Goal: Information Seeking & Learning: Check status

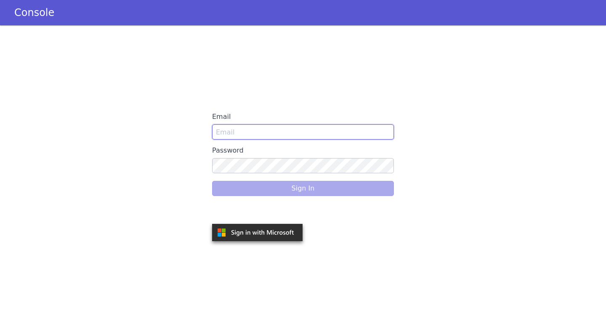
type input "farhain.sultana@skit.ai"
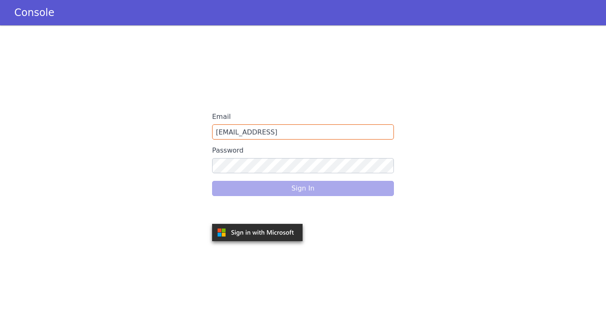
click at [247, 192] on div "Sign In" at bounding box center [303, 188] width 182 height 24
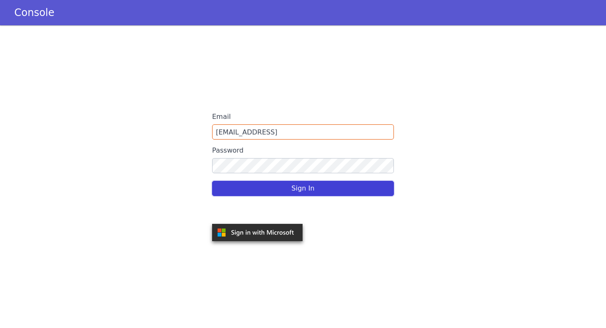
click at [249, 185] on button "Sign In" at bounding box center [303, 188] width 182 height 15
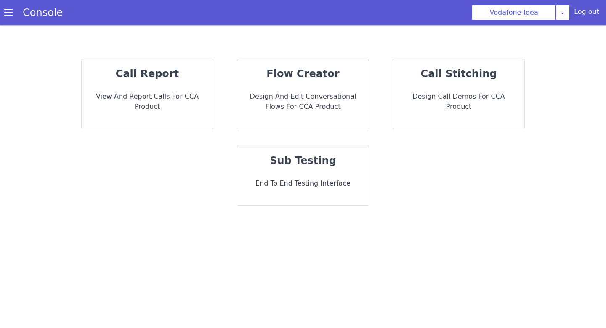
click at [120, 87] on div "call report View and report calls for CCA Product" at bounding box center [147, 93] width 131 height 69
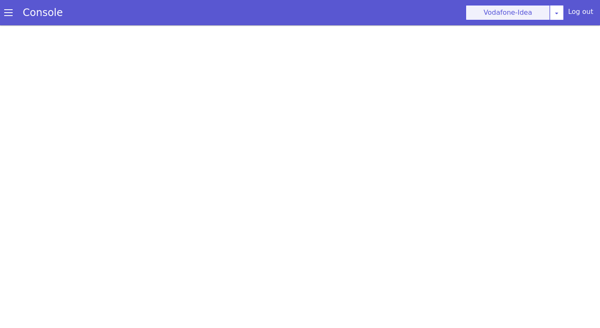
click at [536, 13] on button "Vodafone-Idea" at bounding box center [508, 12] width 84 height 15
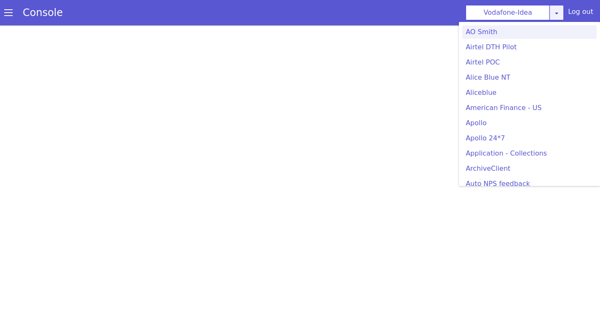
click at [560, 14] on icon at bounding box center [556, 13] width 7 height 7
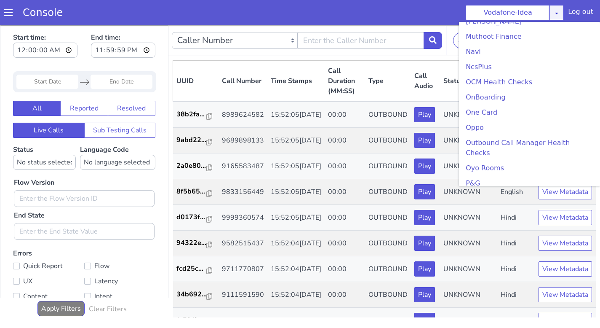
scroll to position [1466, 0]
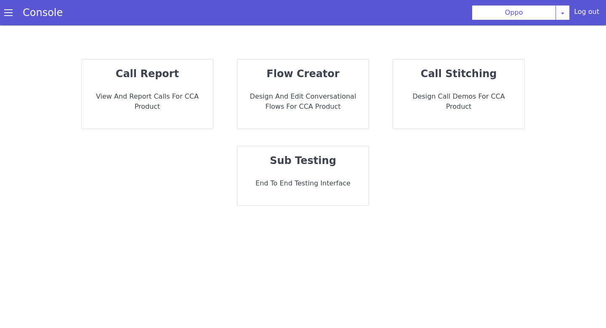
click at [151, 94] on p "View and report calls for CCA Product" at bounding box center [147, 101] width 118 height 20
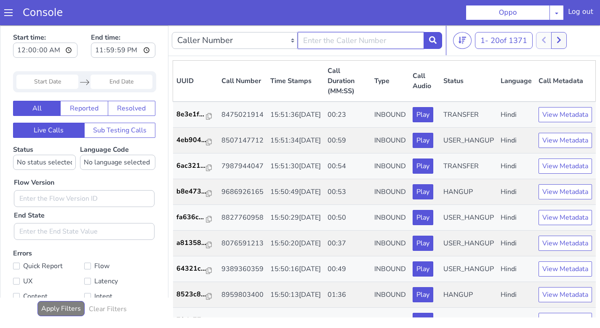
click at [344, 36] on input "text" at bounding box center [361, 40] width 126 height 17
paste input "samruddhi.vivek@skit.ai"
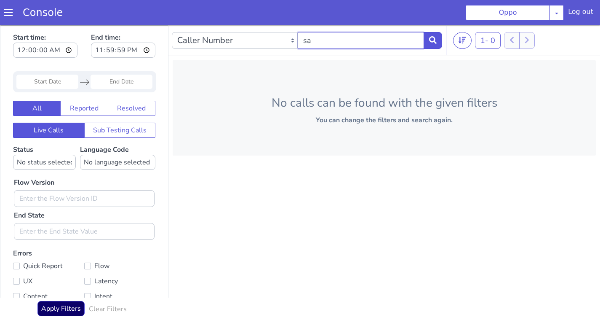
type input "s"
click at [432, 43] on icon at bounding box center [433, 40] width 8 height 8
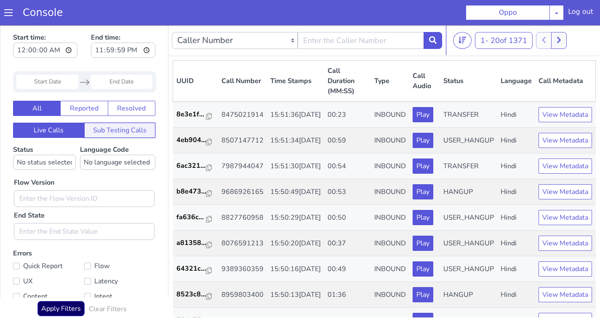
click at [103, 126] on button "Sub Testing Calls" at bounding box center [120, 130] width 72 height 15
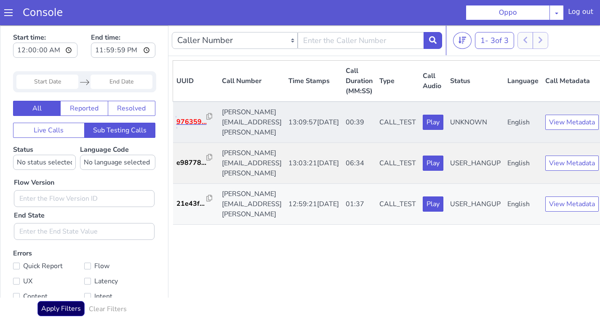
click at [183, 120] on p "976359..." at bounding box center [191, 122] width 30 height 10
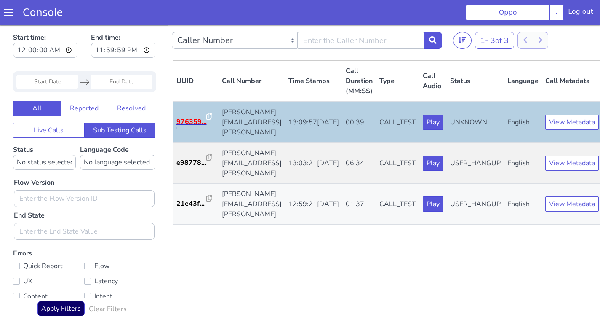
click at [200, 121] on p "976359..." at bounding box center [191, 122] width 30 height 10
click at [188, 123] on p "976359..." at bounding box center [191, 122] width 30 height 10
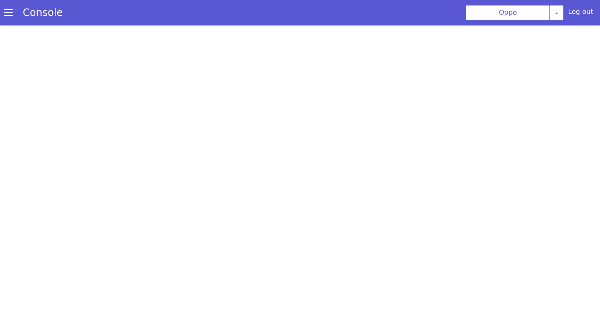
click at [3, 13] on div "Console" at bounding box center [38, 13] width 77 height 24
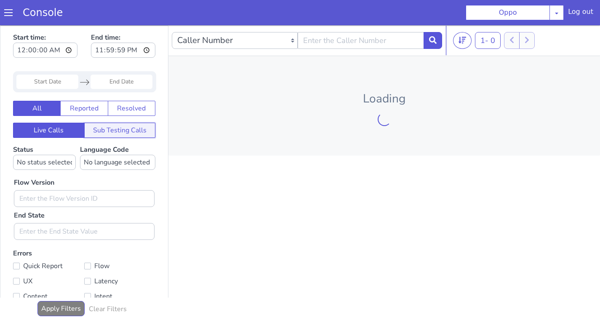
click at [113, 126] on button "Sub Testing Calls" at bounding box center [120, 130] width 72 height 15
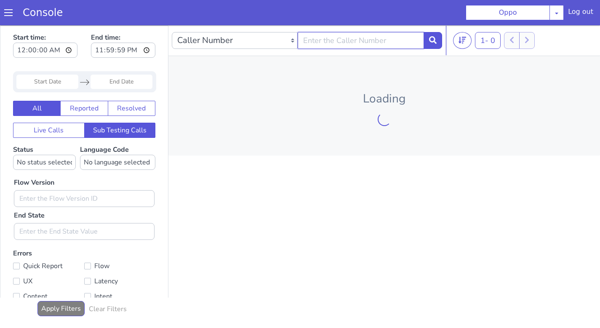
click at [326, 39] on input "text" at bounding box center [361, 40] width 126 height 17
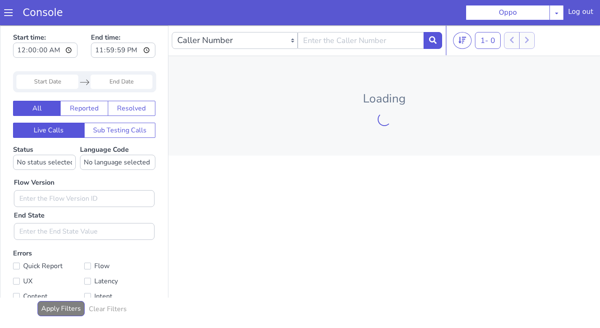
click at [60, 93] on div "Start time: 00:00:00 End time: 23:59:59 Navigate forward to interact with the c…" at bounding box center [84, 180] width 168 height 308
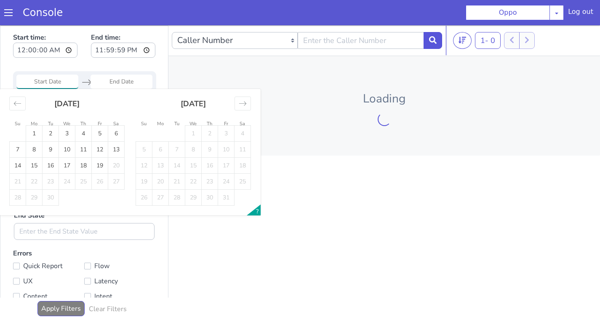
click at [62, 77] on input "Start Date" at bounding box center [47, 82] width 62 height 14
click at [102, 167] on td "19" at bounding box center [100, 165] width 16 height 16
type input "19 Sep 2025"
click at [102, 167] on td "19" at bounding box center [100, 165] width 16 height 16
type input "19 Sep 2025"
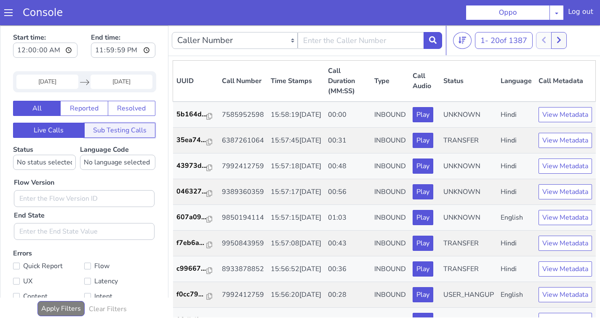
click at [87, 132] on button "Sub Testing Calls" at bounding box center [120, 130] width 72 height 15
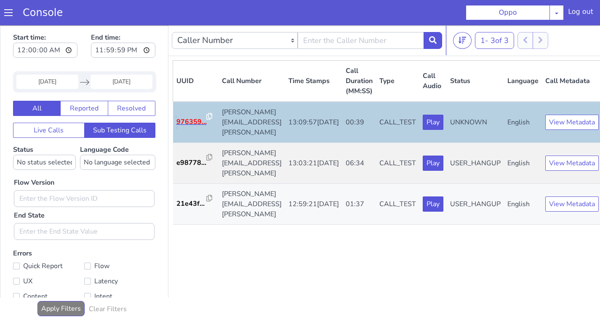
click at [186, 118] on p "976359..." at bounding box center [191, 122] width 30 height 10
click at [569, 118] on button "View Metadata" at bounding box center [571, 122] width 53 height 15
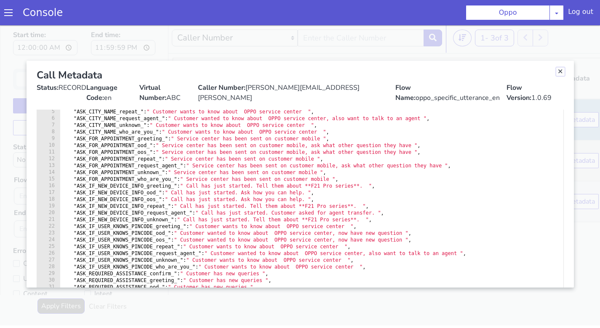
click at [561, 70] on link "Close" at bounding box center [560, 71] width 8 height 8
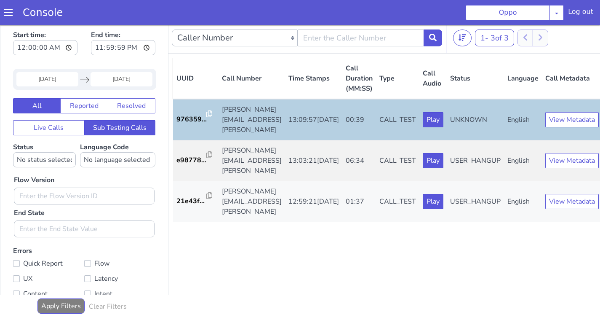
click at [215, 107] on td "976359..." at bounding box center [195, 119] width 45 height 41
click at [207, 114] on icon at bounding box center [209, 113] width 6 height 7
click at [208, 113] on icon at bounding box center [209, 113] width 6 height 7
click at [194, 118] on p "976359..." at bounding box center [191, 119] width 30 height 10
click at [208, 112] on icon at bounding box center [209, 113] width 6 height 7
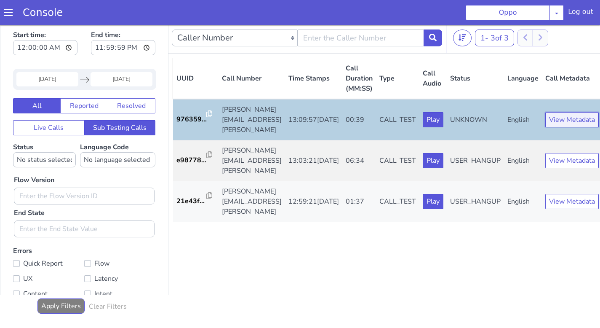
click at [557, 123] on button "View Metadata" at bounding box center [571, 119] width 53 height 15
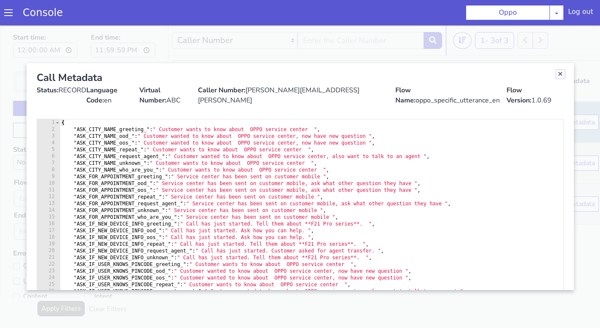
click at [558, 77] on link "Close" at bounding box center [560, 74] width 8 height 8
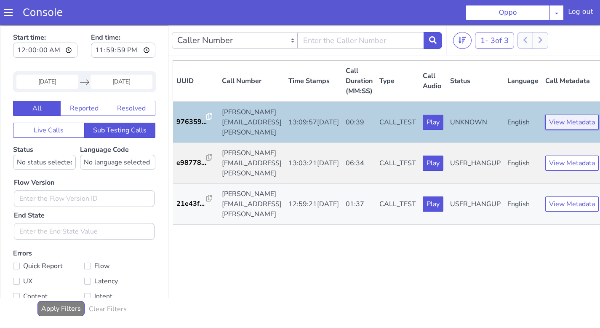
click at [562, 123] on button "View Metadata" at bounding box center [571, 122] width 53 height 15
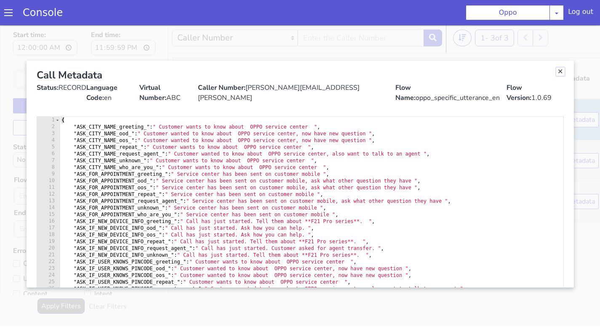
click at [560, 72] on link "Close" at bounding box center [560, 71] width 8 height 8
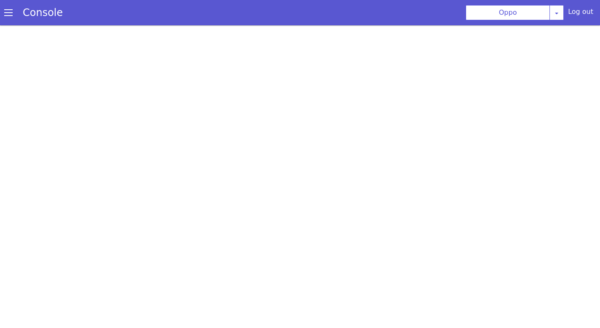
scroll to position [3, 0]
